Goal: Task Accomplishment & Management: Understand process/instructions

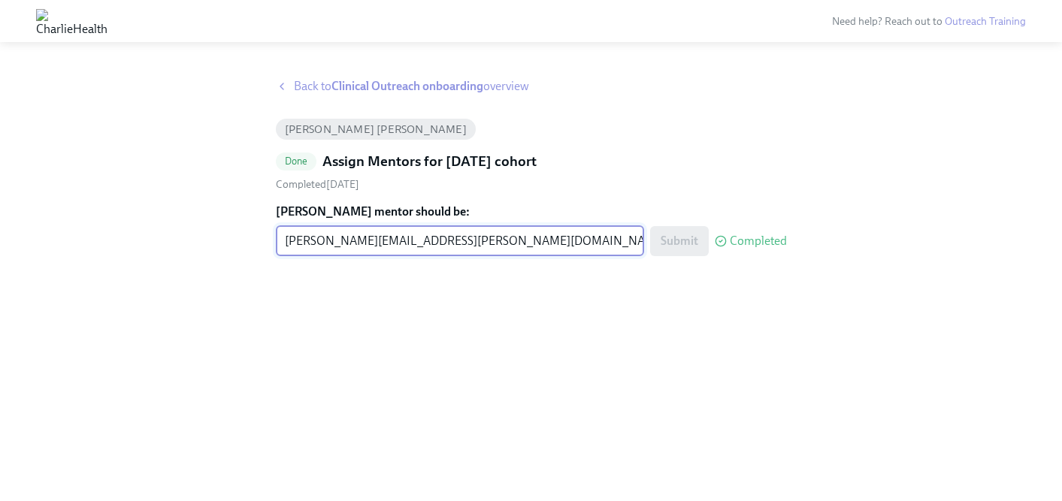
click at [107, 20] on img at bounding box center [71, 21] width 71 height 24
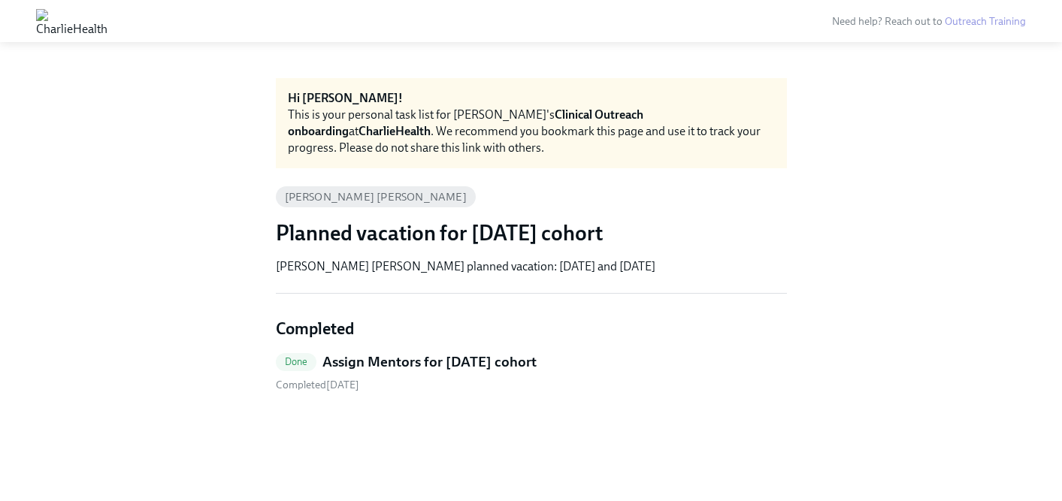
click at [107, 15] on img at bounding box center [71, 21] width 71 height 24
click at [86, 26] on img at bounding box center [71, 21] width 71 height 24
